Goal: Information Seeking & Learning: Understand process/instructions

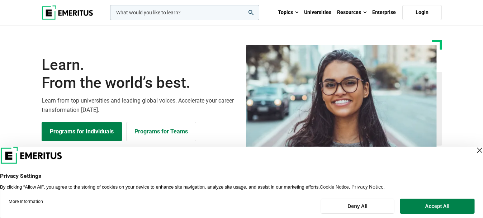
click at [474, 150] on div "Close Layer" at bounding box center [479, 150] width 10 height 10
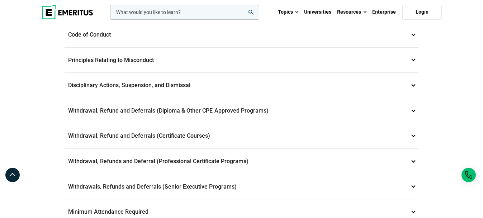
scroll to position [287, 0]
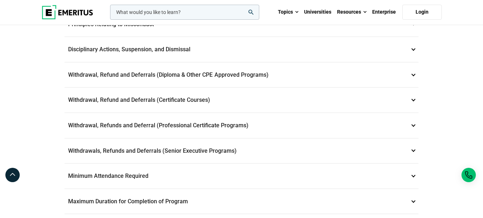
click at [191, 95] on p "Withdrawal, Refund and Deferrals (Certificate Courses) 7" at bounding box center [240, 99] width 353 height 25
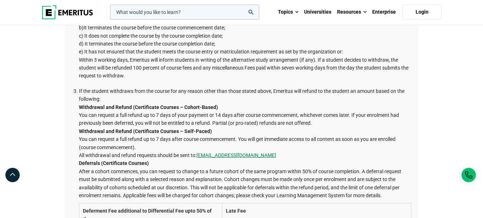
scroll to position [169, 0]
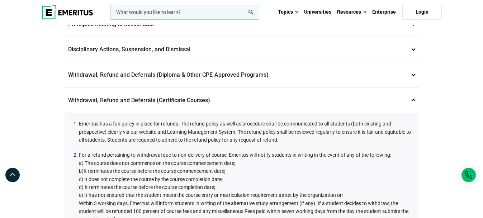
click at [146, 99] on p "Withdrawal, Refund and Deferrals (Certificate Courses) 7" at bounding box center [240, 100] width 353 height 25
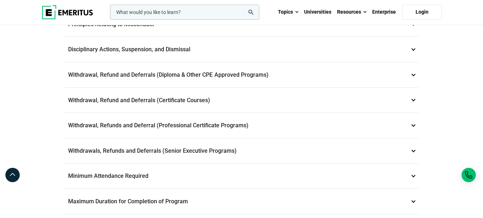
click at [191, 75] on p "Withdrawal, Refund and Deferrals (Diploma & Other CPE Approved Programs) 6" at bounding box center [240, 74] width 353 height 25
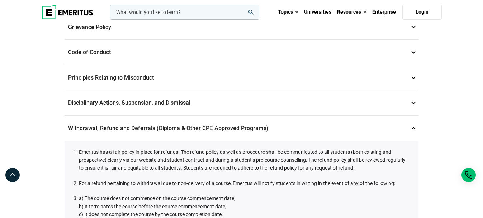
scroll to position [97, 0]
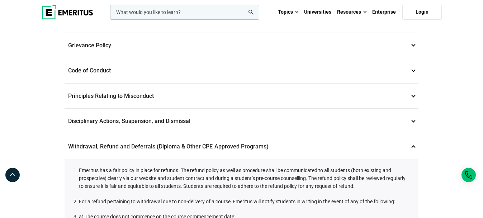
click at [150, 143] on p "Withdrawal, Refund and Deferrals (Diploma & Other CPE Approved Programs) 6" at bounding box center [240, 146] width 353 height 25
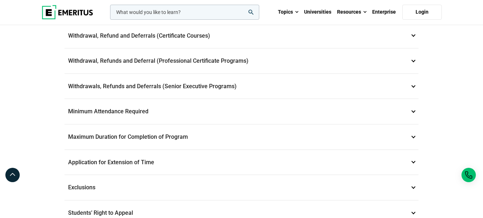
scroll to position [240, 0]
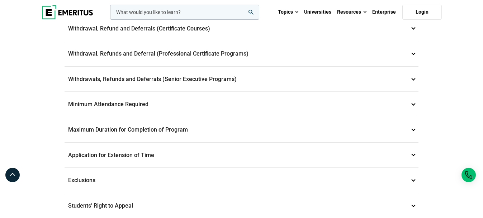
click at [166, 56] on p "Withdrawal, Refunds and Deferral (Professional Certificate Programs) 8" at bounding box center [240, 53] width 353 height 25
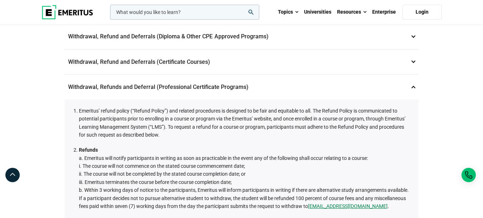
scroll to position [169, 0]
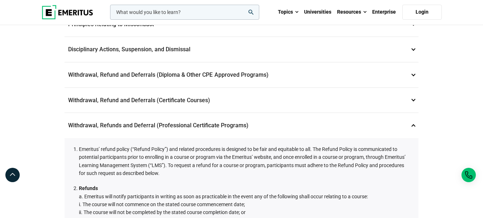
click at [139, 127] on p "Withdrawal, Refunds and Deferral (Professional Certificate Programs) 8" at bounding box center [240, 125] width 353 height 25
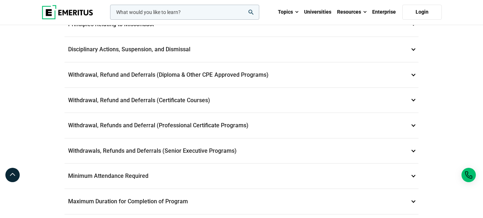
scroll to position [133, 0]
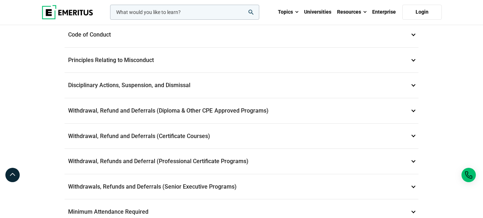
click at [187, 133] on p "Withdrawal, Refund and Deferrals (Certificate Courses) 7" at bounding box center [240, 136] width 353 height 25
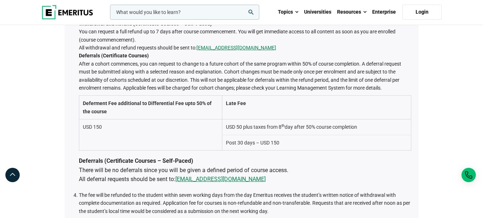
scroll to position [384, 0]
